Goal: Navigation & Orientation: Find specific page/section

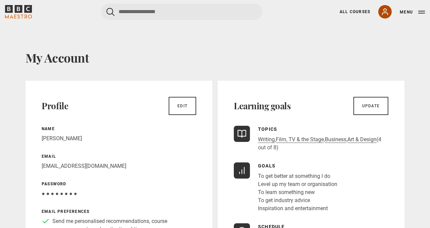
click at [385, 15] on icon at bounding box center [385, 12] width 8 height 8
click at [389, 8] on icon at bounding box center [385, 12] width 8 height 8
click at [416, 10] on button "Menu" at bounding box center [412, 12] width 25 height 7
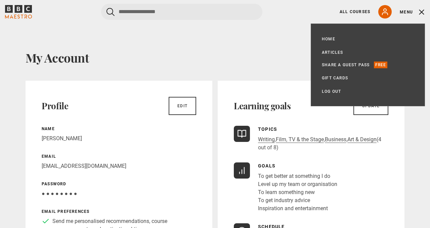
click at [356, 18] on div "All Courses My Account Search Menu" at bounding box center [378, 11] width 93 height 13
click at [356, 17] on div "All Courses My Account Search Menu" at bounding box center [378, 11] width 93 height 13
click at [358, 13] on link "All Courses" at bounding box center [355, 12] width 31 height 6
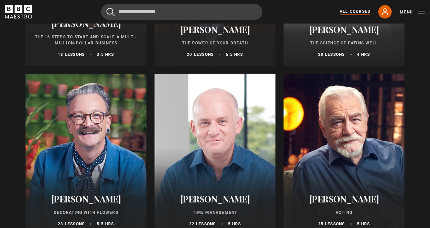
scroll to position [882, 0]
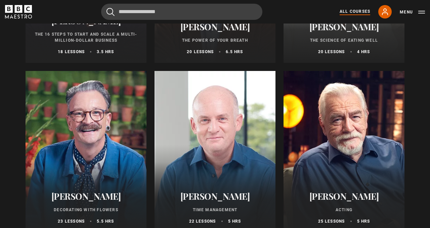
click at [370, 11] on link "All Courses" at bounding box center [355, 11] width 31 height 7
click at [384, 11] on icon at bounding box center [385, 12] width 8 height 8
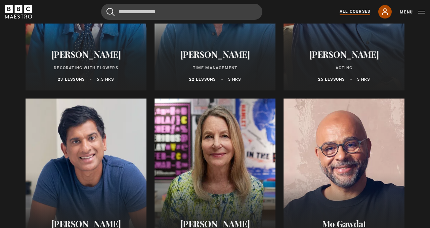
scroll to position [1055, 0]
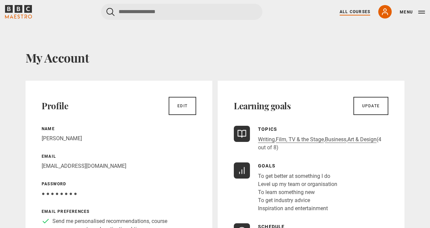
click at [363, 12] on link "All Courses" at bounding box center [355, 12] width 31 height 6
